Goal: Task Accomplishment & Management: Manage account settings

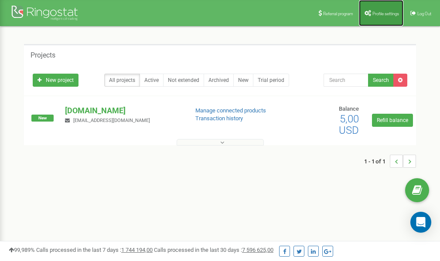
click at [372, 14] on span "Profile settings" at bounding box center [385, 13] width 27 height 5
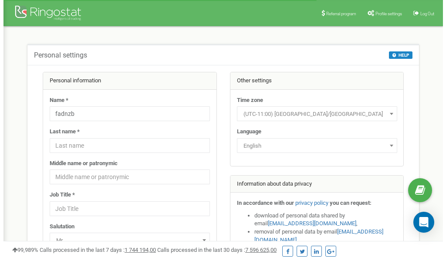
scroll to position [44, 0]
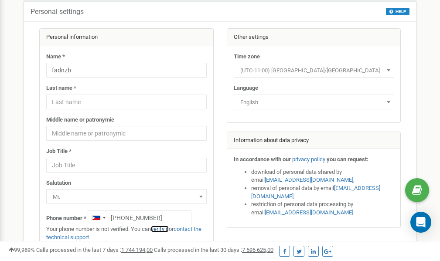
click at [163, 228] on link "verify it" at bounding box center [160, 229] width 18 height 7
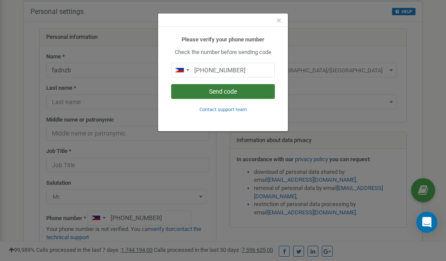
click at [214, 94] on button "Send code" at bounding box center [223, 91] width 104 height 15
